Goal: Transaction & Acquisition: Purchase product/service

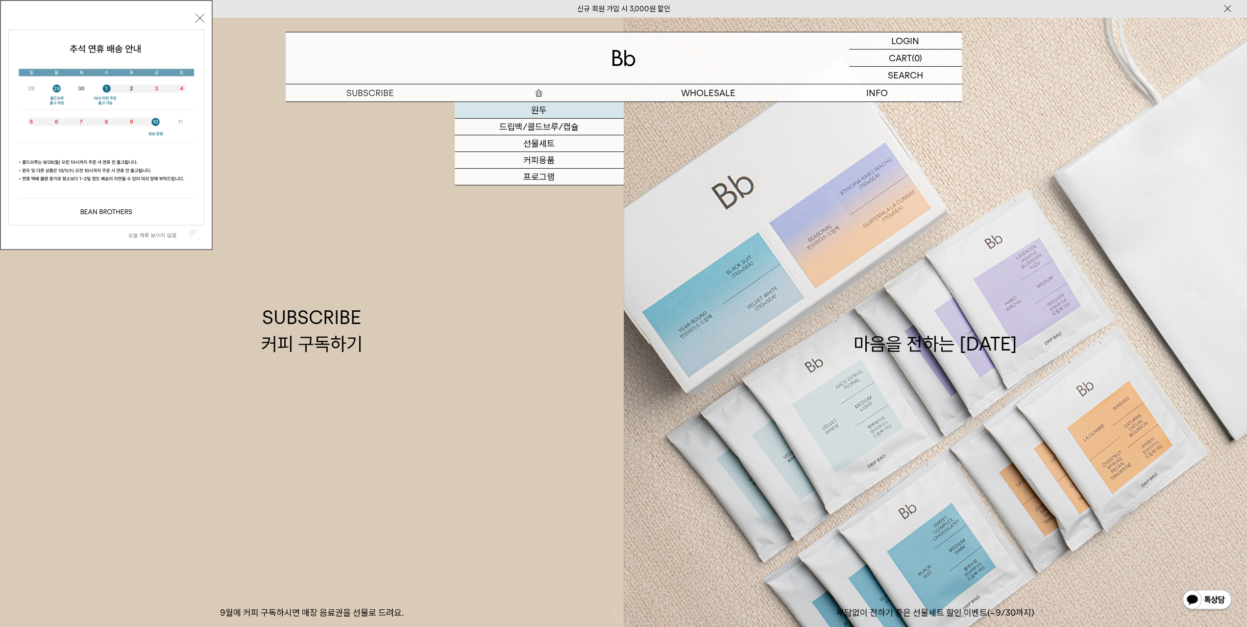
click at [531, 110] on link "원두" at bounding box center [539, 110] width 169 height 17
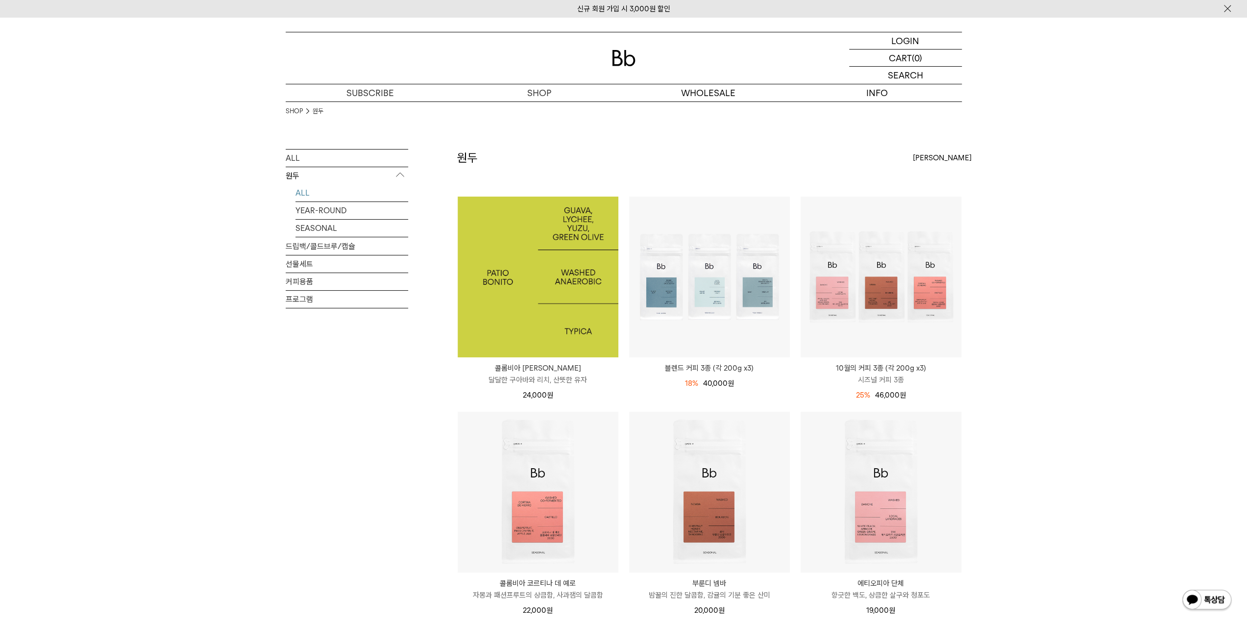
click at [569, 281] on img at bounding box center [538, 277] width 161 height 161
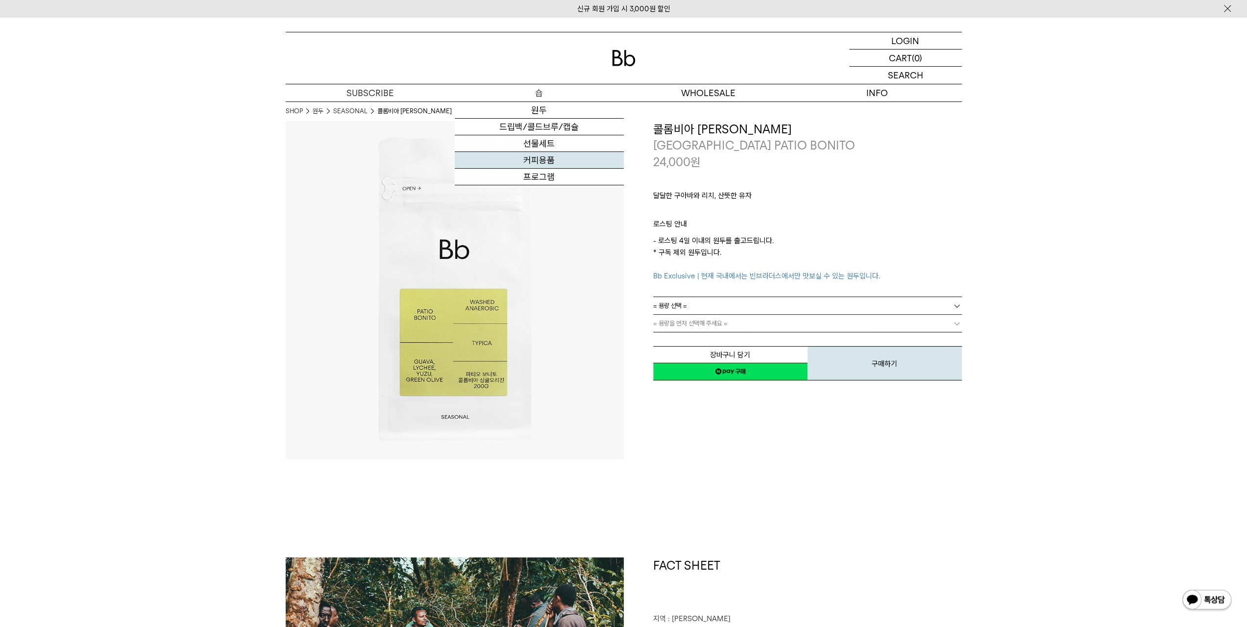
click at [550, 161] on link "커피용품" at bounding box center [539, 160] width 169 height 17
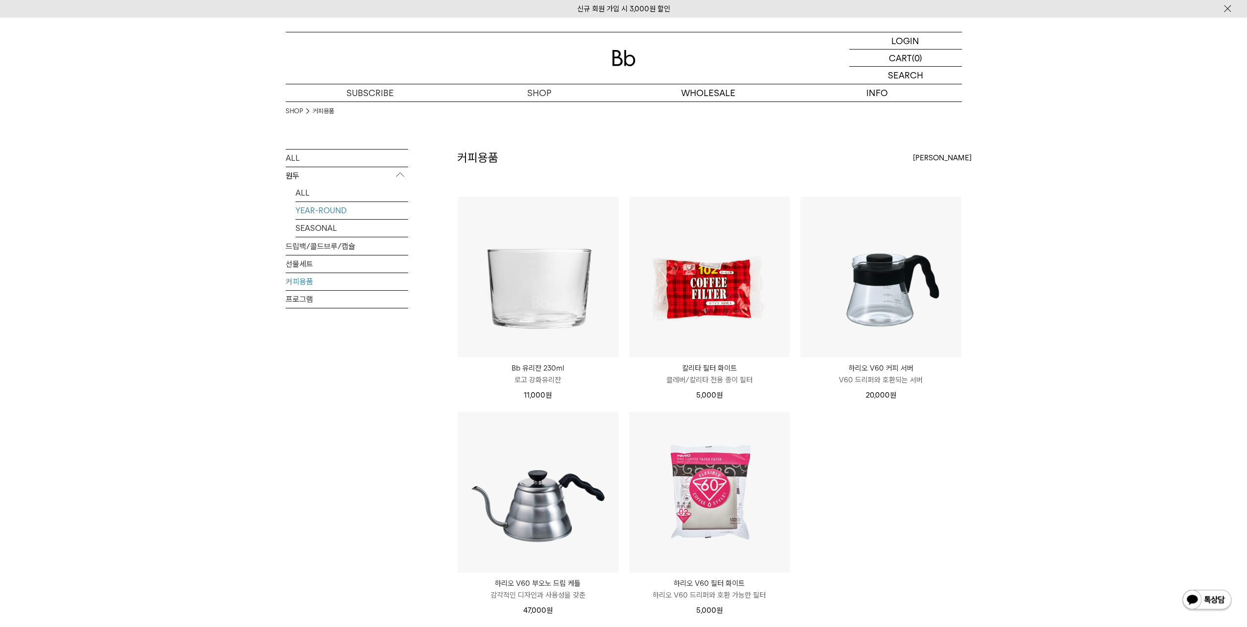
click at [318, 211] on link "YEAR-ROUND" at bounding box center [352, 210] width 113 height 17
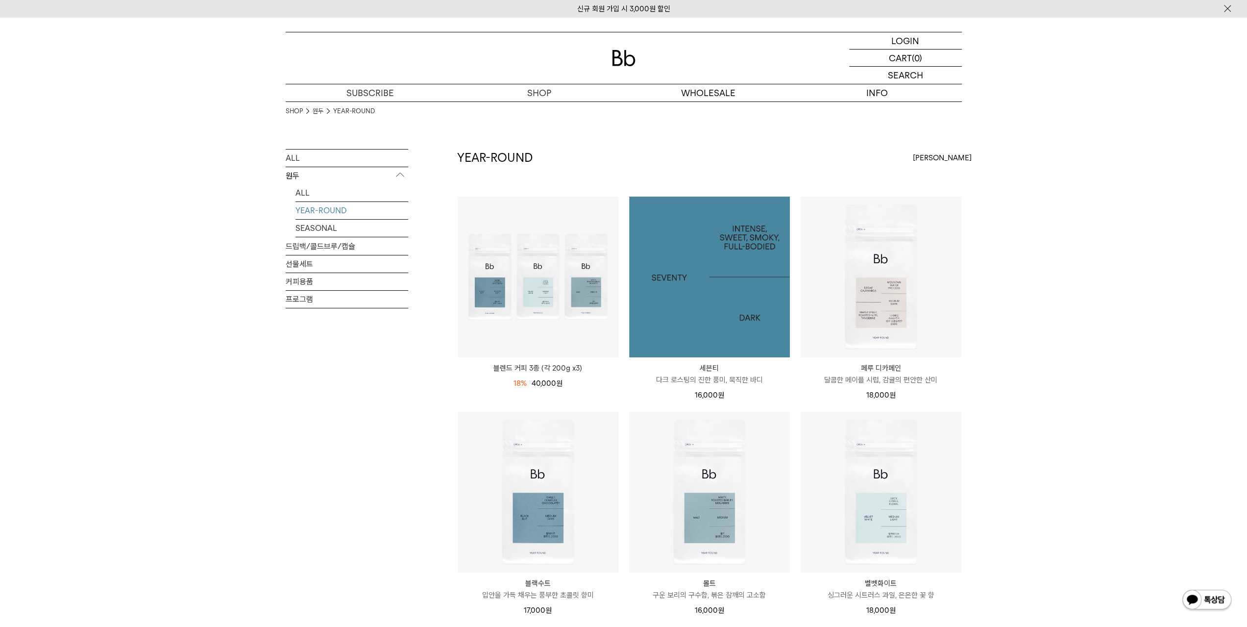
click at [746, 283] on img at bounding box center [709, 277] width 161 height 161
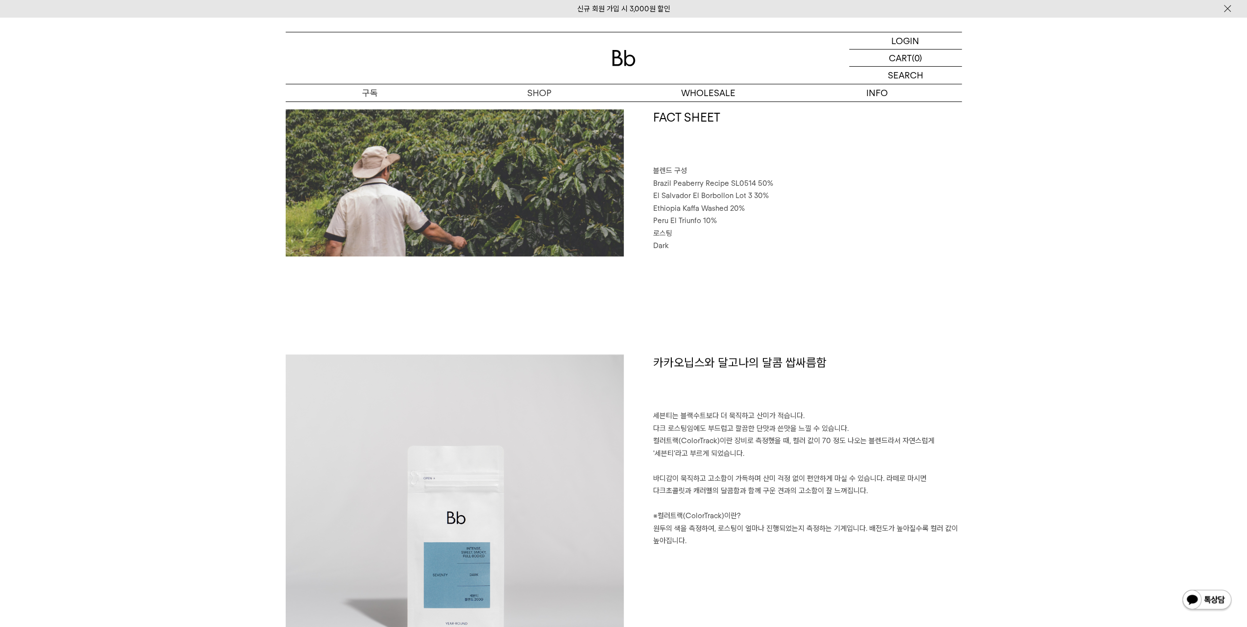
scroll to position [441, 0]
